Goal: Task Accomplishment & Management: Manage account settings

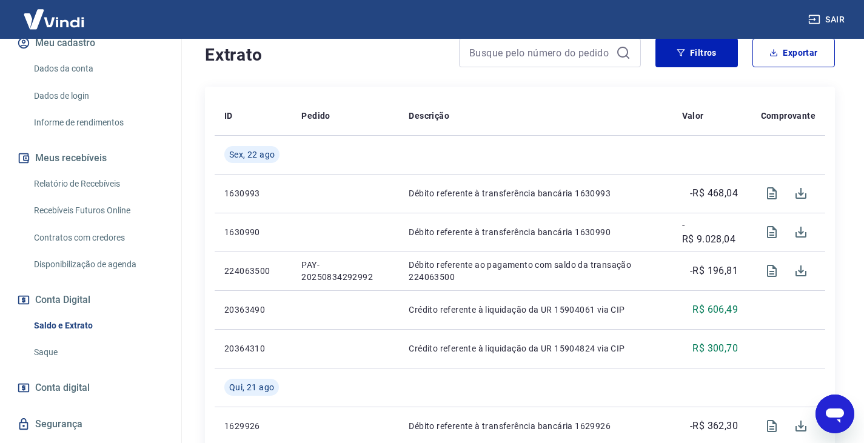
scroll to position [182, 0]
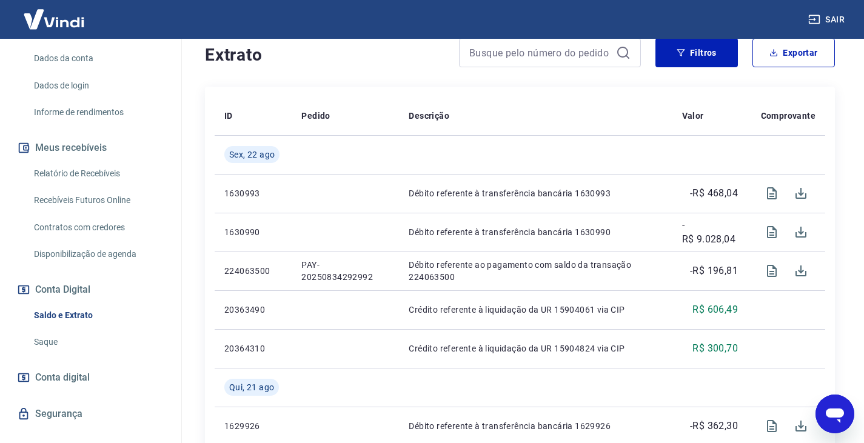
click at [44, 331] on link "Saque" at bounding box center [98, 342] width 138 height 25
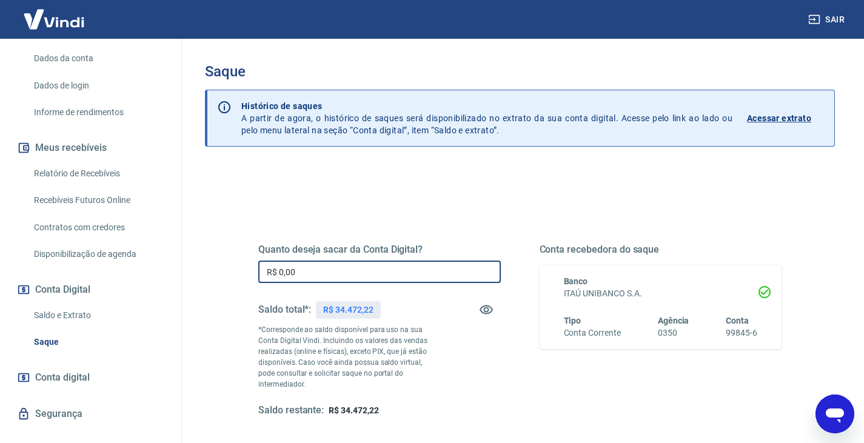
drag, startPoint x: 300, startPoint y: 270, endPoint x: 204, endPoint y: 280, distance: 96.4
click at [206, 281] on div "Quanto deseja sacar da Conta Digital? R$ 0,00 ​ Saldo total*: R$ 34.472,22 *Cor…" at bounding box center [520, 388] width 630 height 444
type input "R$ 5.150,72"
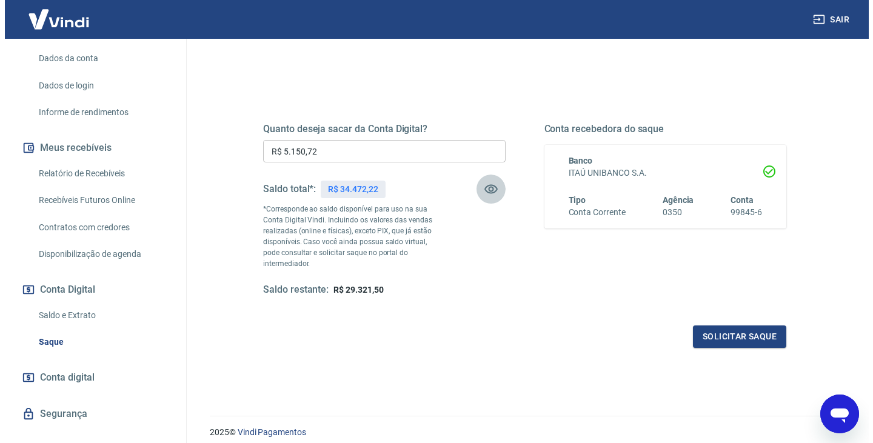
scroll to position [121, 0]
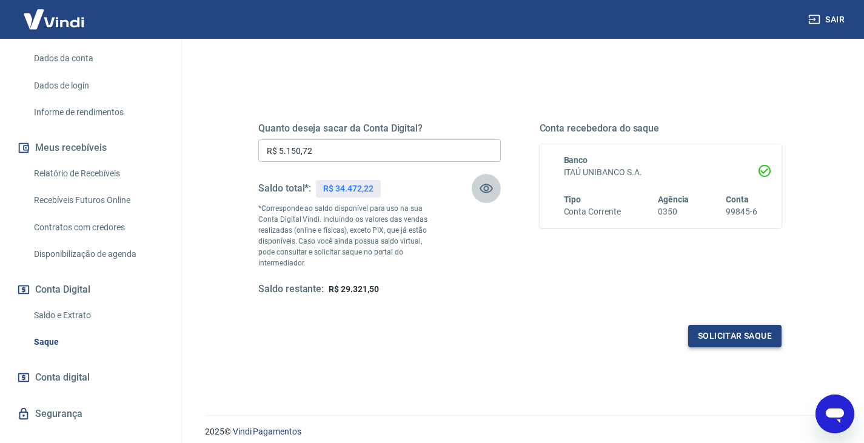
click at [725, 325] on button "Solicitar saque" at bounding box center [734, 336] width 93 height 22
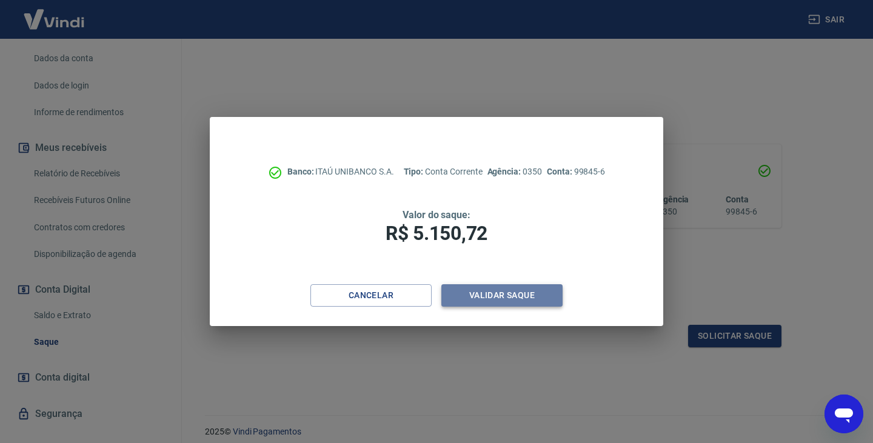
click at [506, 297] on button "Validar saque" at bounding box center [501, 295] width 121 height 22
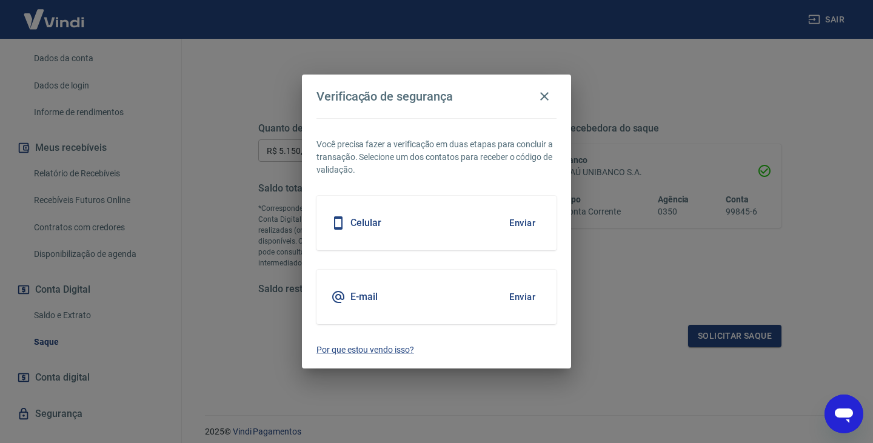
click at [523, 294] on button "Enviar" at bounding box center [522, 296] width 39 height 25
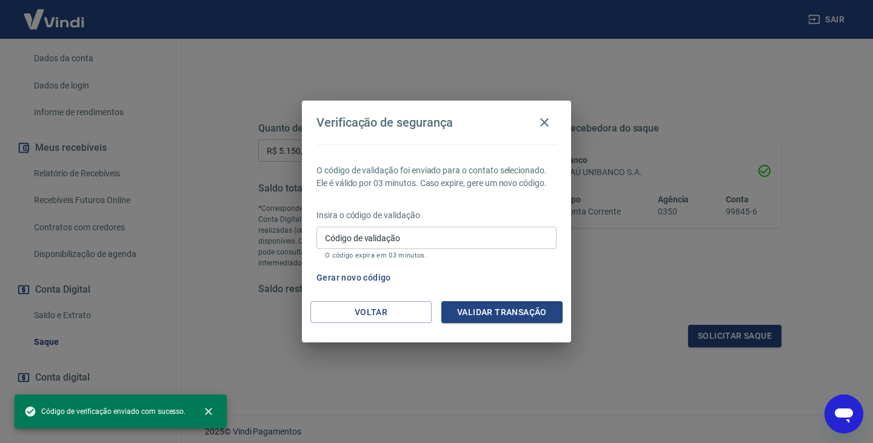
click at [341, 235] on input "Código de validação" at bounding box center [437, 238] width 240 height 22
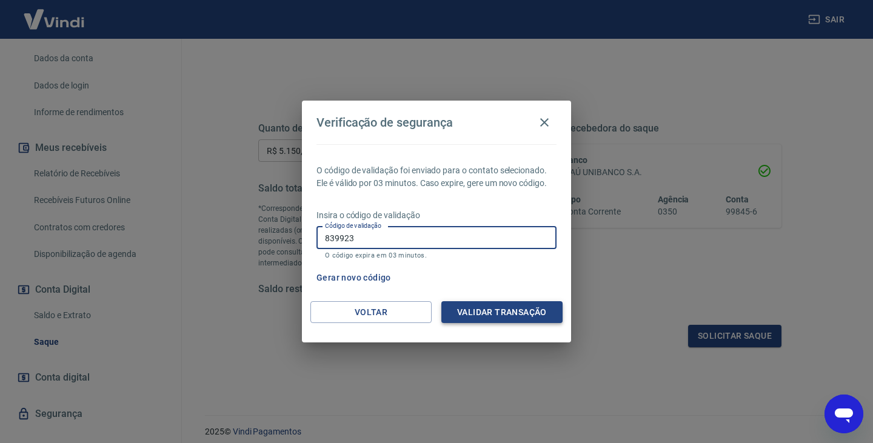
type input "839923"
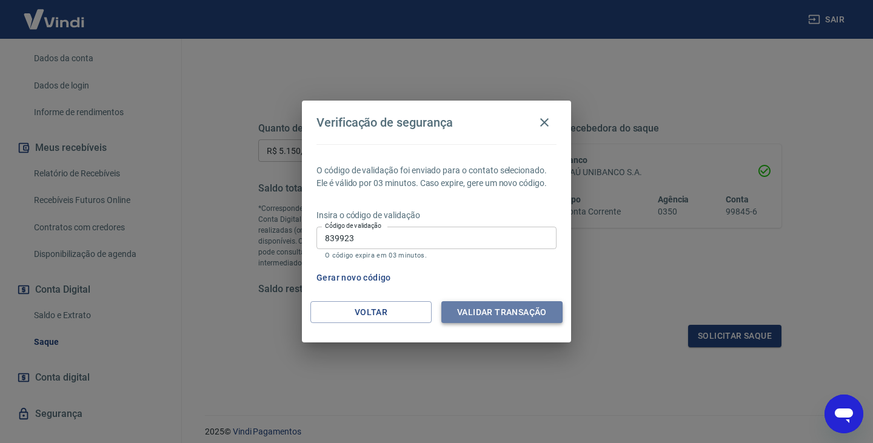
click at [483, 320] on button "Validar transação" at bounding box center [501, 312] width 121 height 22
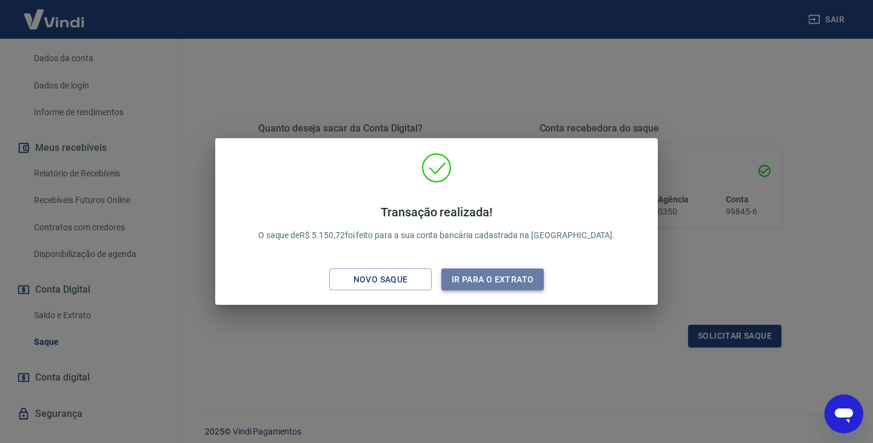
click at [488, 277] on button "Ir para o extrato" at bounding box center [492, 280] width 102 height 22
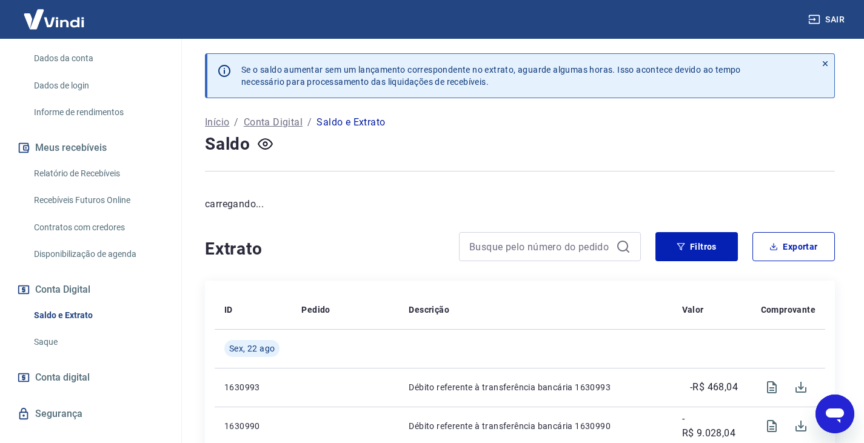
click at [52, 330] on link "Saque" at bounding box center [98, 342] width 138 height 25
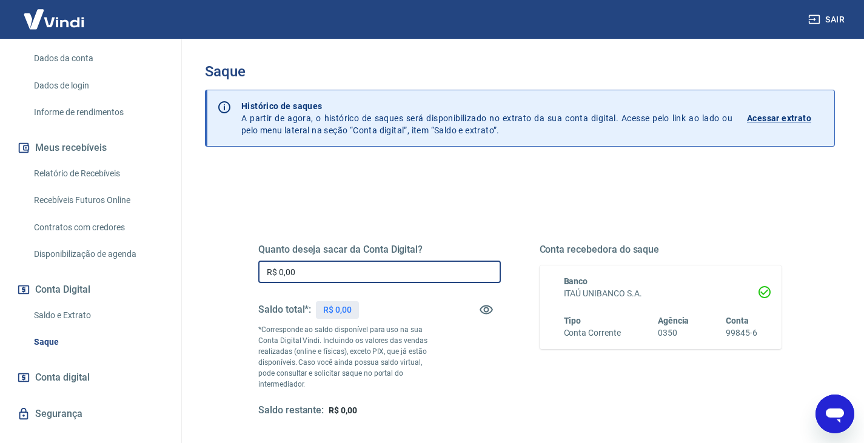
drag, startPoint x: 318, startPoint y: 267, endPoint x: 164, endPoint y: 247, distance: 156.0
click at [170, 248] on div "Sair F [PERSON_NAME] [PERSON_NAME][EMAIL_ADDRESS][DOMAIN_NAME] Início Meu cadas…" at bounding box center [432, 221] width 864 height 443
type input "R$ 27.230,13"
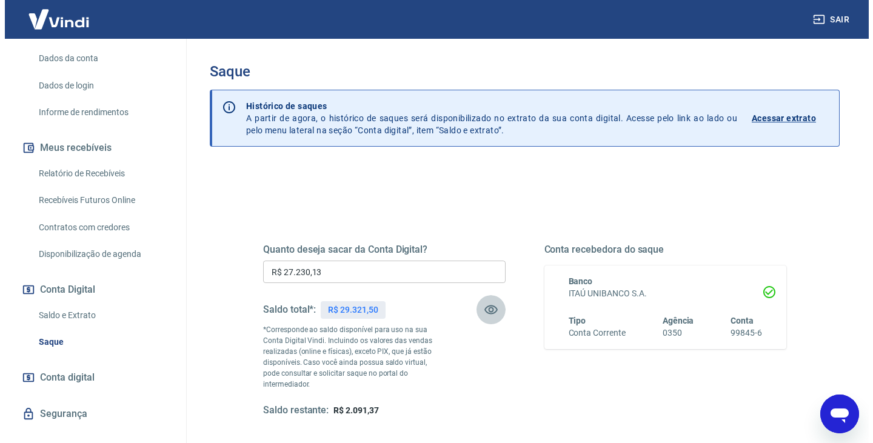
scroll to position [61, 0]
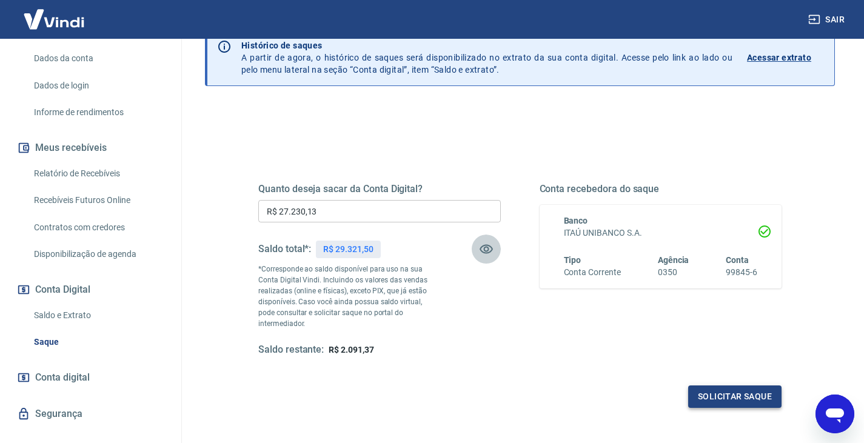
click at [737, 386] on button "Solicitar saque" at bounding box center [734, 397] width 93 height 22
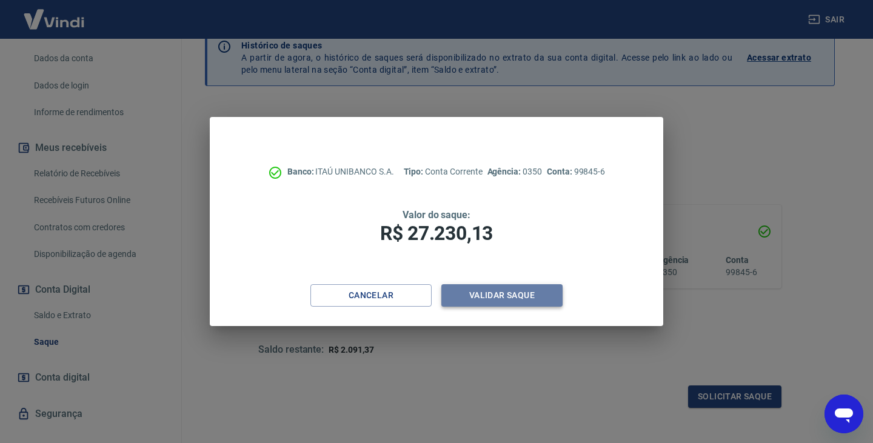
click at [497, 295] on button "Validar saque" at bounding box center [501, 295] width 121 height 22
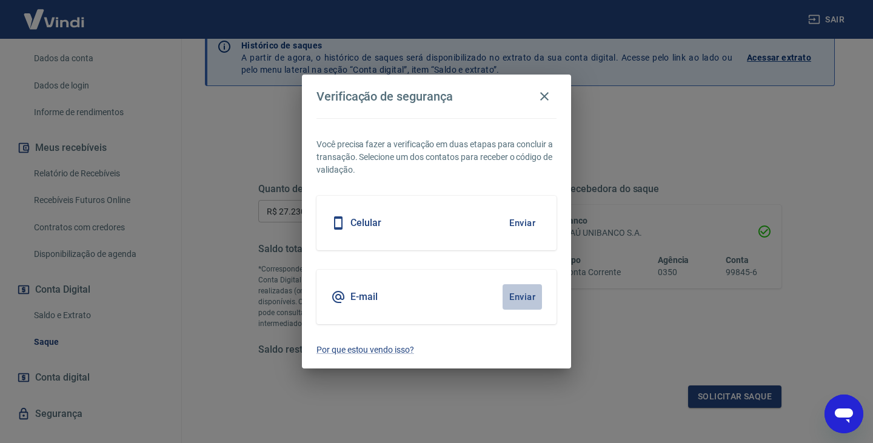
click at [528, 297] on button "Enviar" at bounding box center [522, 296] width 39 height 25
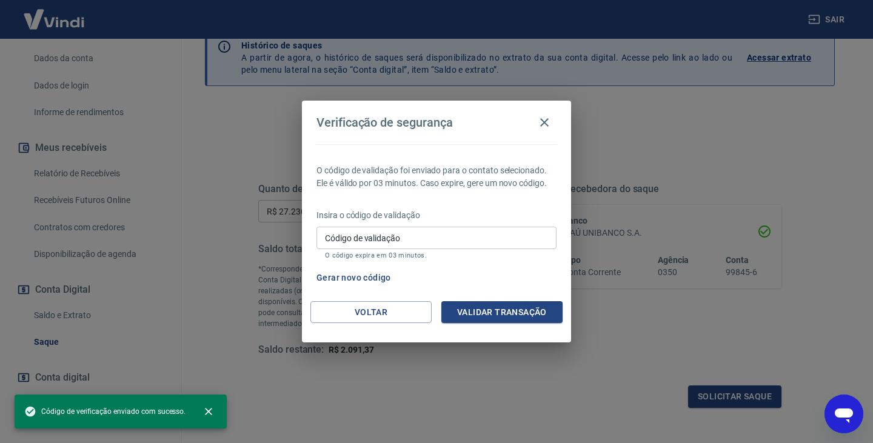
click at [356, 242] on input "Código de validação" at bounding box center [437, 238] width 240 height 22
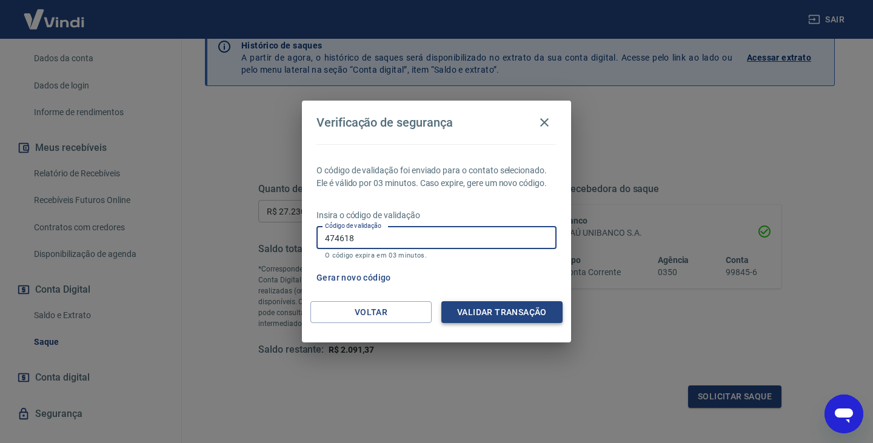
type input "474618"
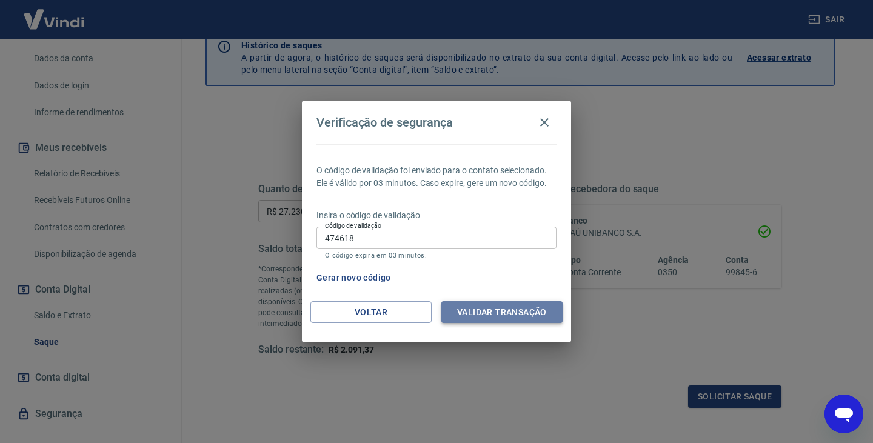
click at [471, 311] on button "Validar transação" at bounding box center [501, 312] width 121 height 22
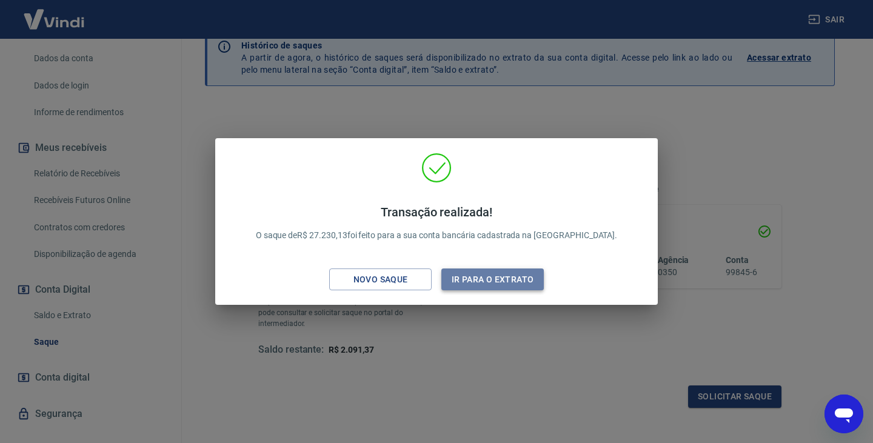
click at [472, 272] on button "Ir para o extrato" at bounding box center [492, 280] width 102 height 22
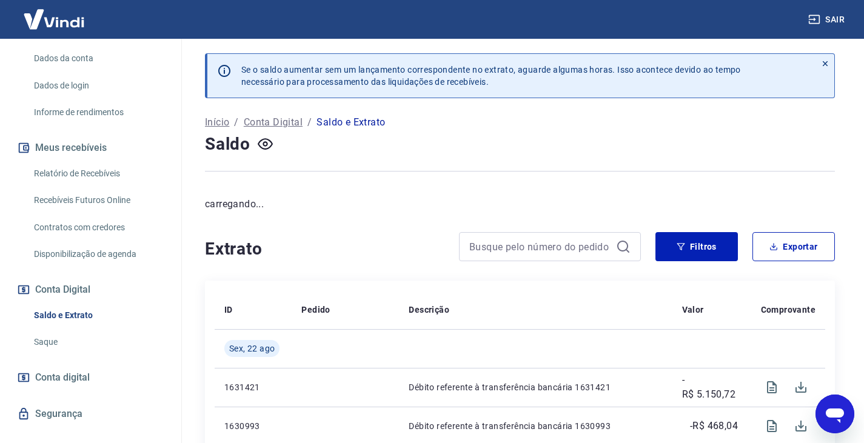
click at [71, 303] on link "Saldo e Extrato" at bounding box center [98, 315] width 138 height 25
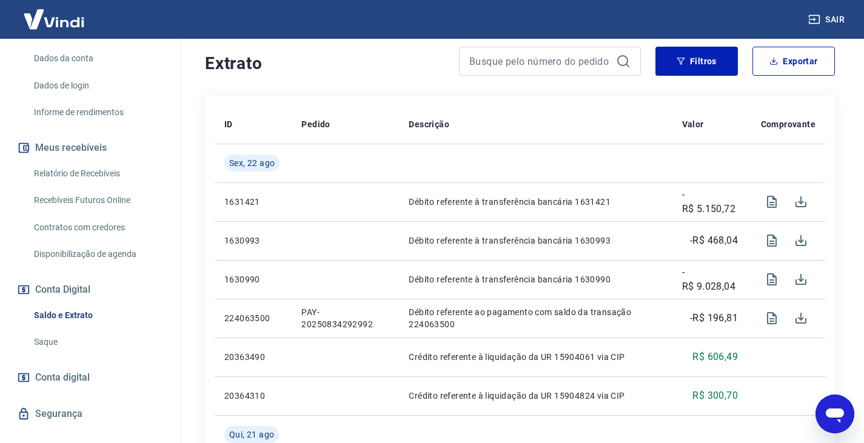
scroll to position [243, 0]
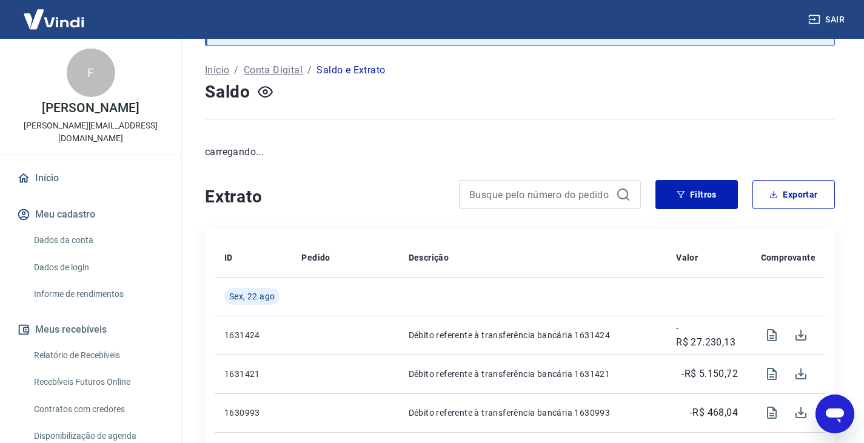
scroll to position [121, 0]
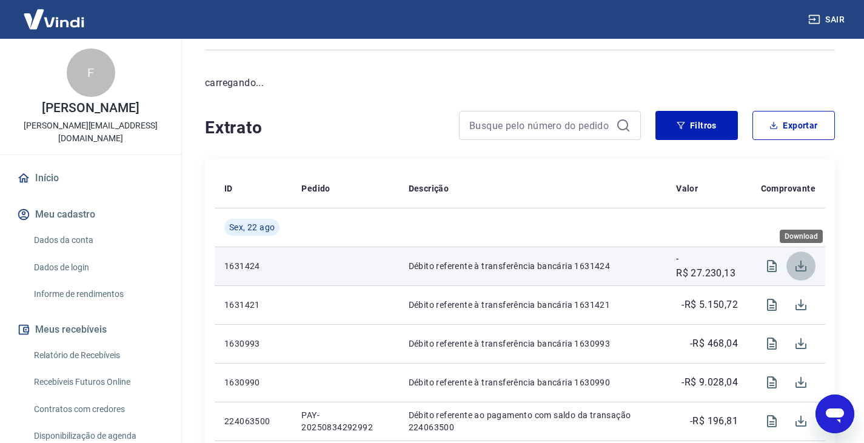
click at [802, 267] on icon "Download" at bounding box center [801, 266] width 11 height 11
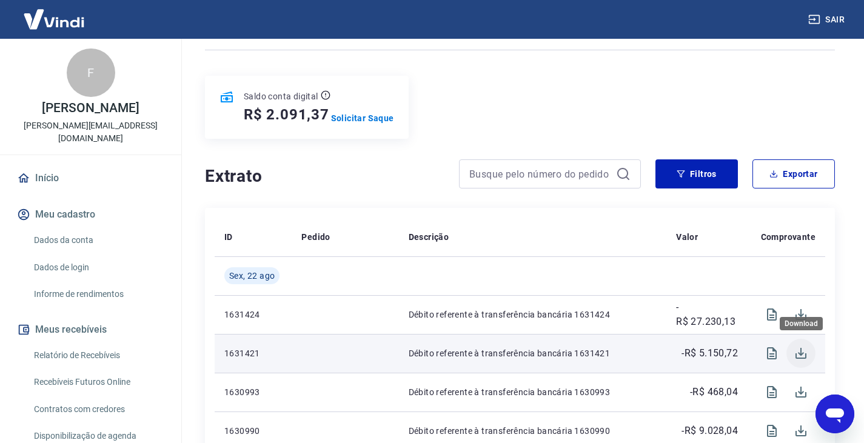
click at [808, 350] on icon "Download" at bounding box center [801, 353] width 15 height 15
